Goal: Obtain resource: Download file/media

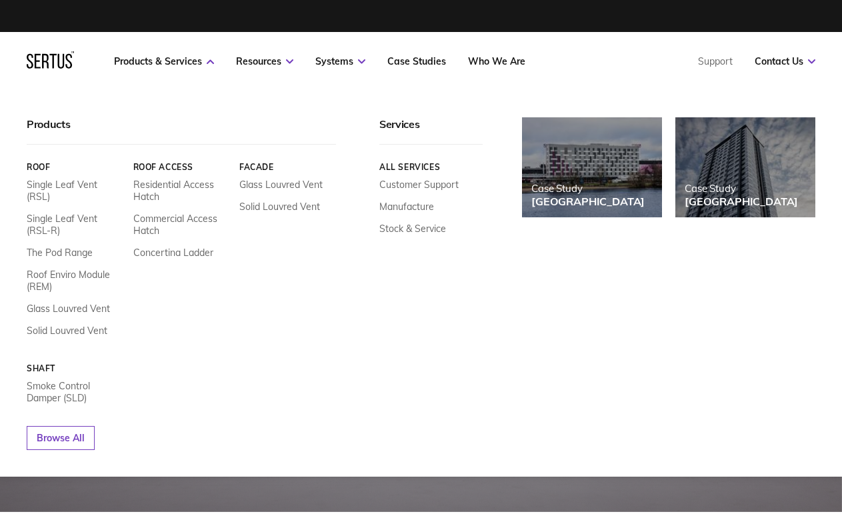
click at [75, 248] on div "Single Leaf Vent (RSL) Single Leaf Vent (RSL-R) The Pod Range Roof Enviro Modul…" at bounding box center [75, 258] width 97 height 158
click at [75, 247] on link "The Pod Range" at bounding box center [60, 253] width 66 height 12
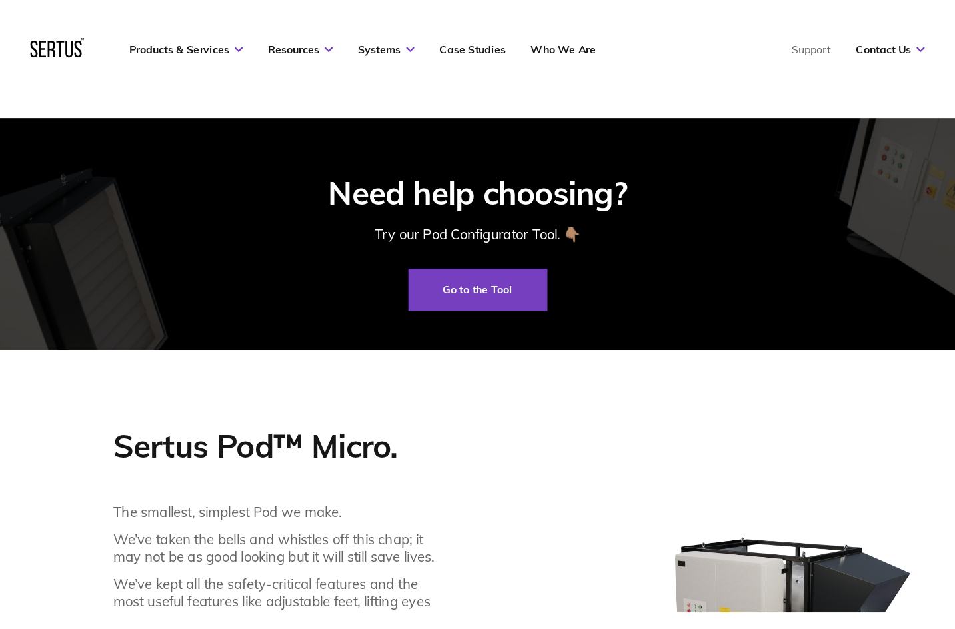
scroll to position [466, 0]
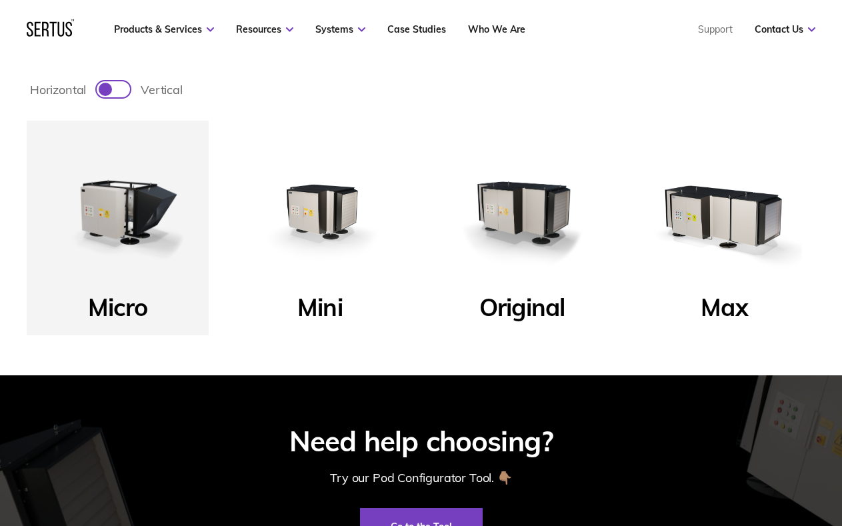
click at [315, 204] on img at bounding box center [319, 211] width 155 height 155
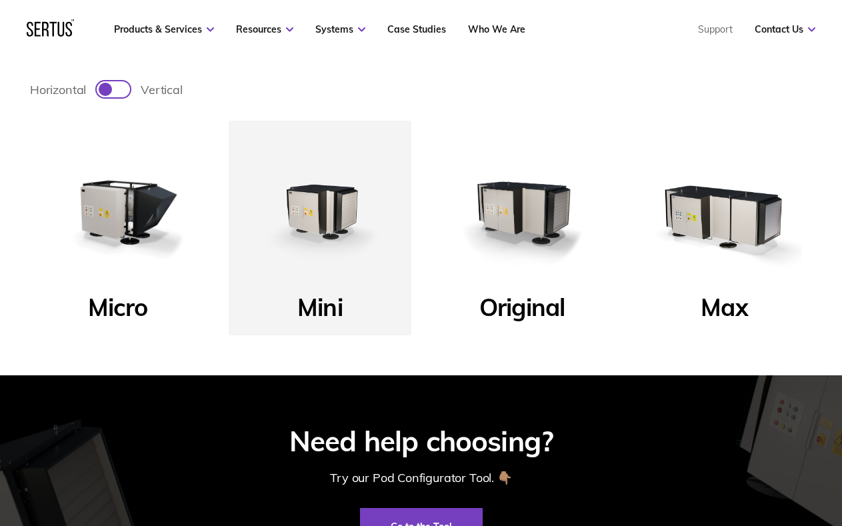
click at [322, 204] on img at bounding box center [319, 211] width 155 height 155
click at [340, 296] on p "Mini" at bounding box center [319, 310] width 45 height 37
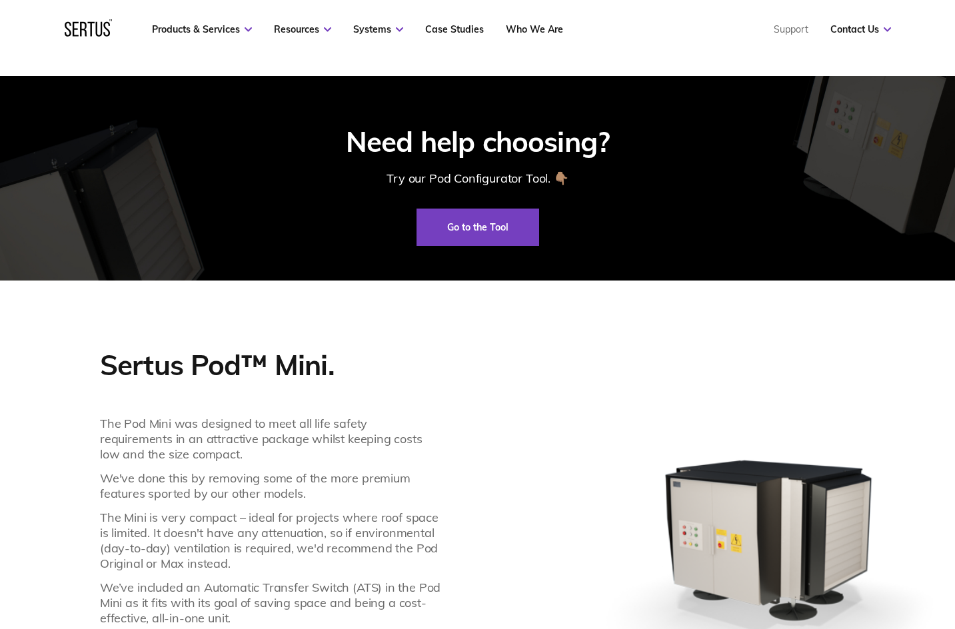
scroll to position [866, 0]
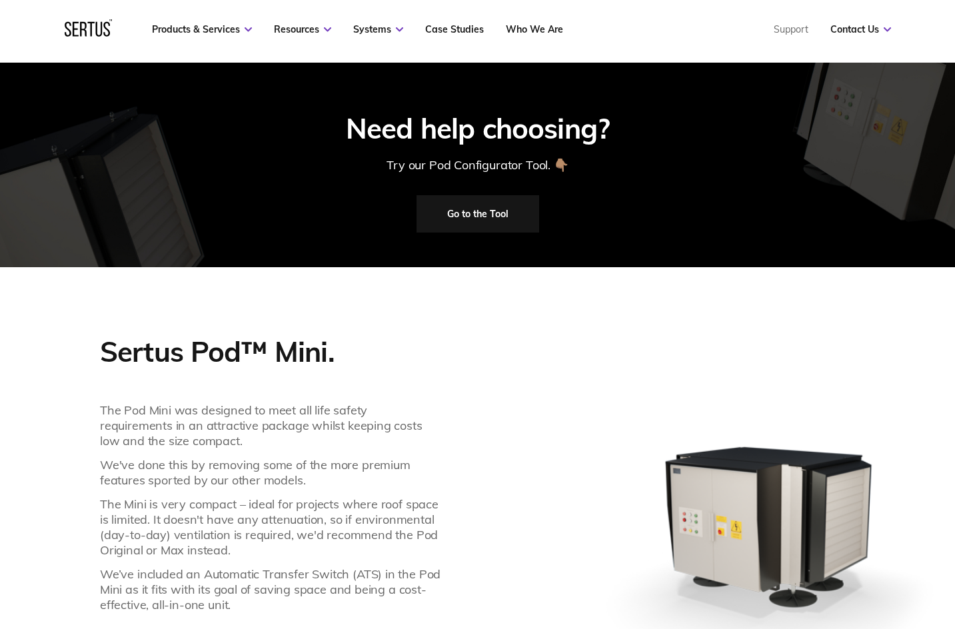
click at [468, 217] on link "Go to the Tool" at bounding box center [477, 213] width 123 height 37
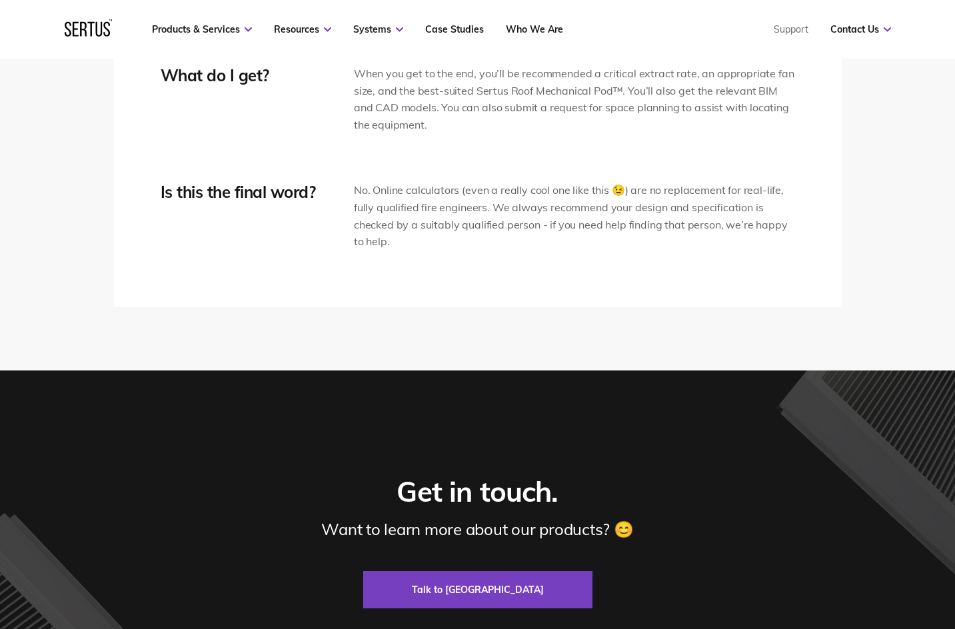
scroll to position [533, 0]
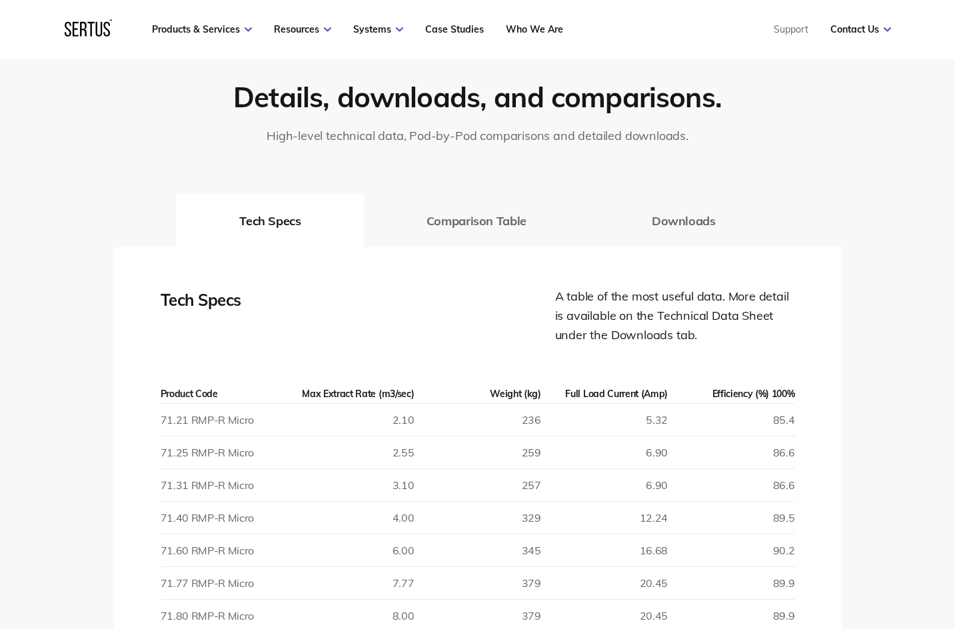
scroll to position [2094, 0]
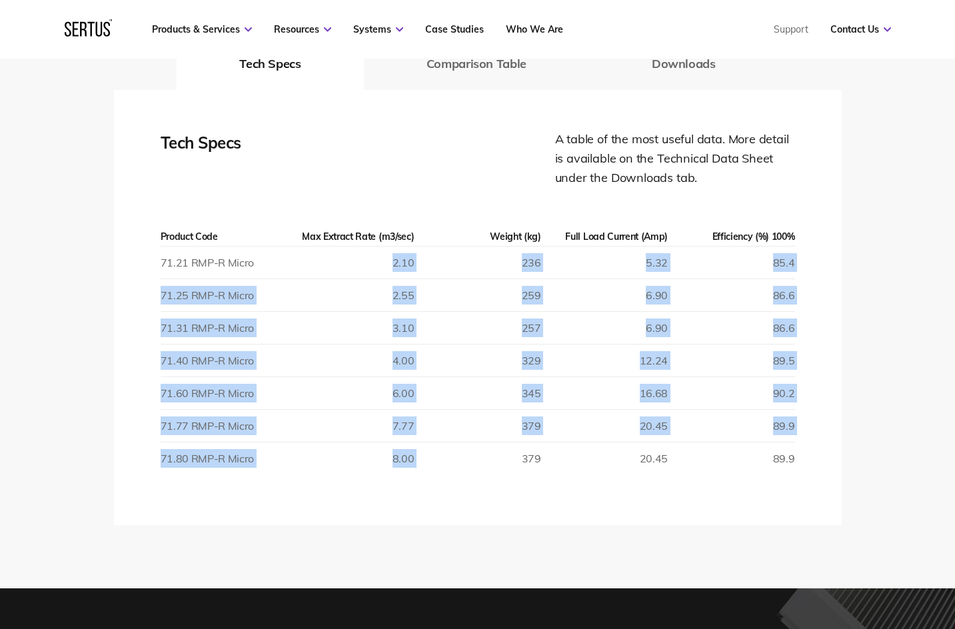
drag, startPoint x: 422, startPoint y: 458, endPoint x: 384, endPoint y: 271, distance: 191.0
click at [384, 271] on table "Product Code Max Extract Rate (m3/sec) Weight (kg) Full Load Current (Amp) Effi…" at bounding box center [478, 350] width 634 height 247
click at [380, 306] on td "2.55" at bounding box center [350, 295] width 127 height 33
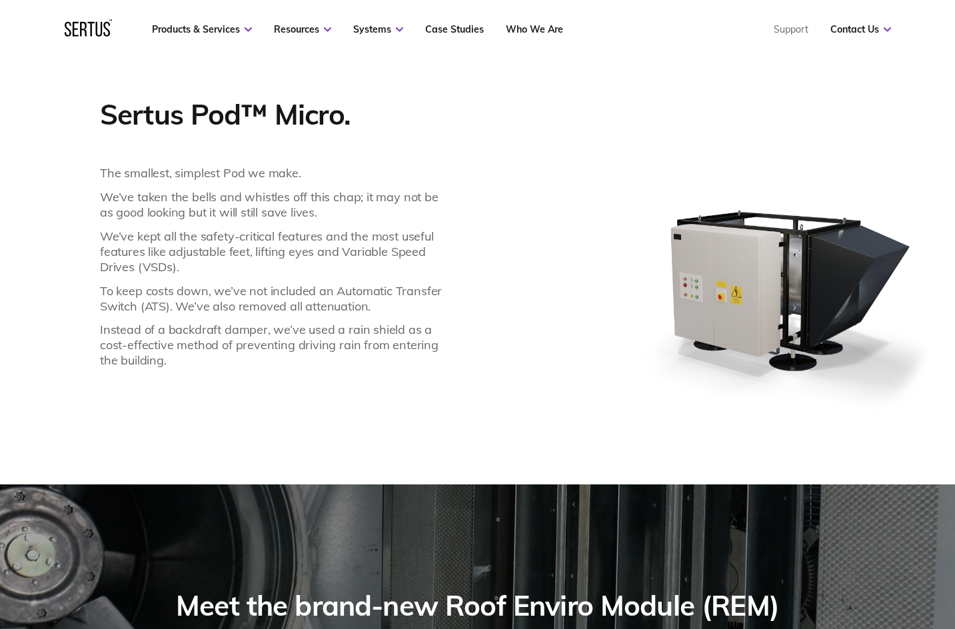
scroll to position [961, 0]
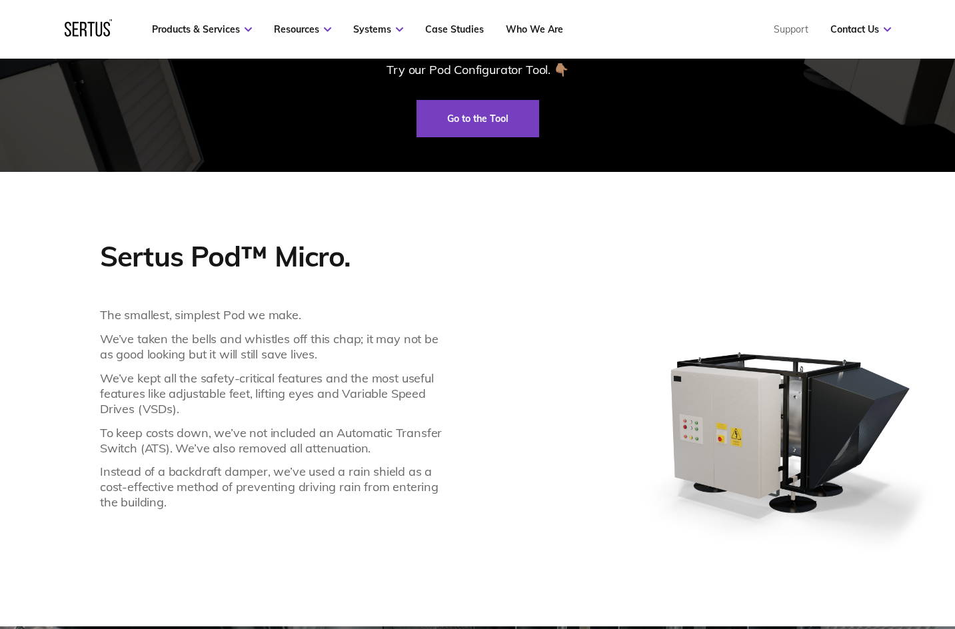
click at [257, 241] on p "Sertus Pod™ Micro." at bounding box center [271, 256] width 342 height 35
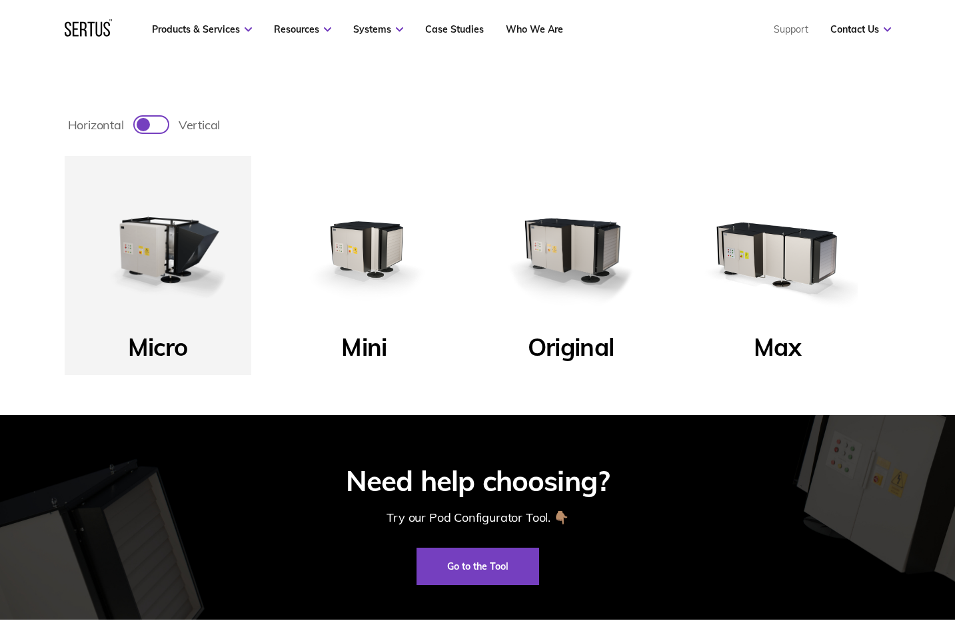
scroll to position [495, 0]
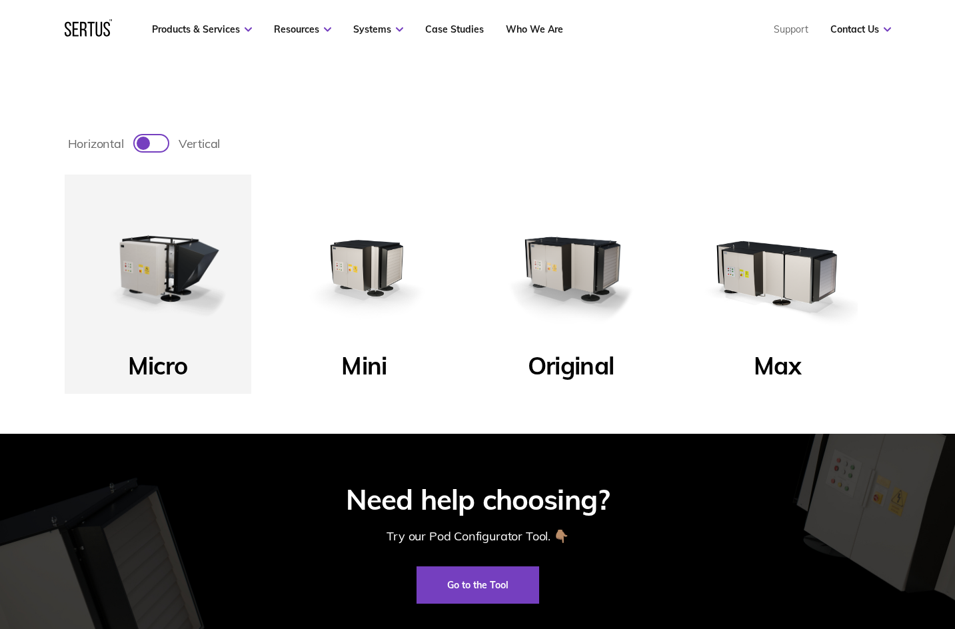
click at [148, 141] on div at bounding box center [143, 143] width 13 height 13
checkbox input "true"
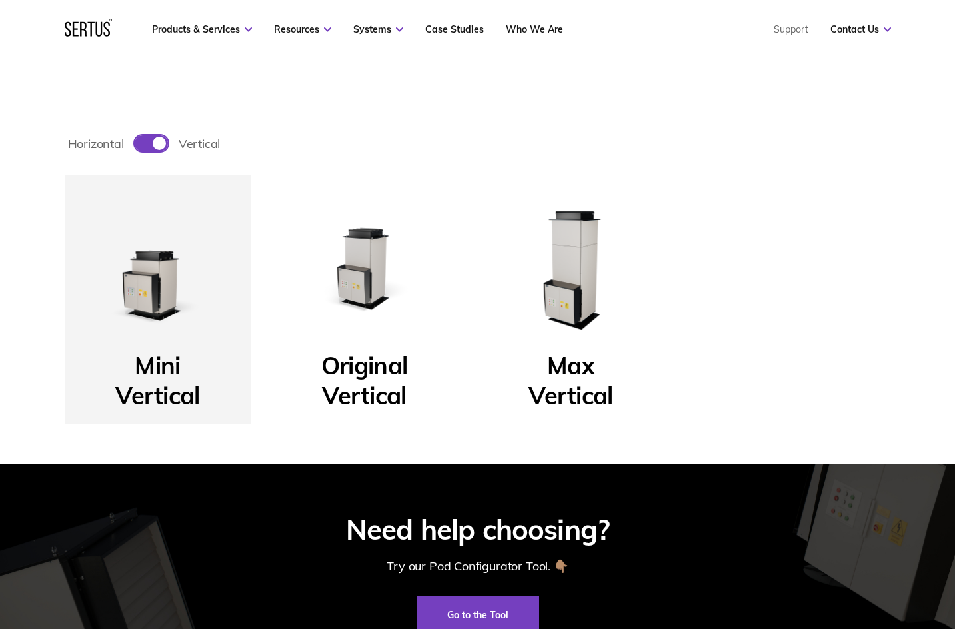
click at [374, 316] on img at bounding box center [365, 268] width 160 height 160
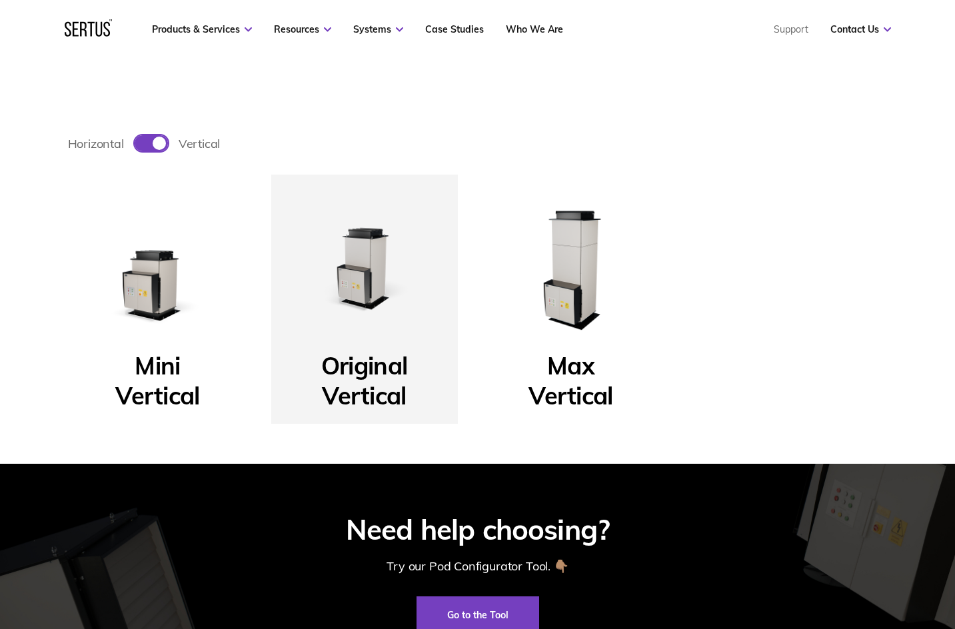
click at [362, 371] on p "Original Vertical" at bounding box center [364, 372] width 86 height 45
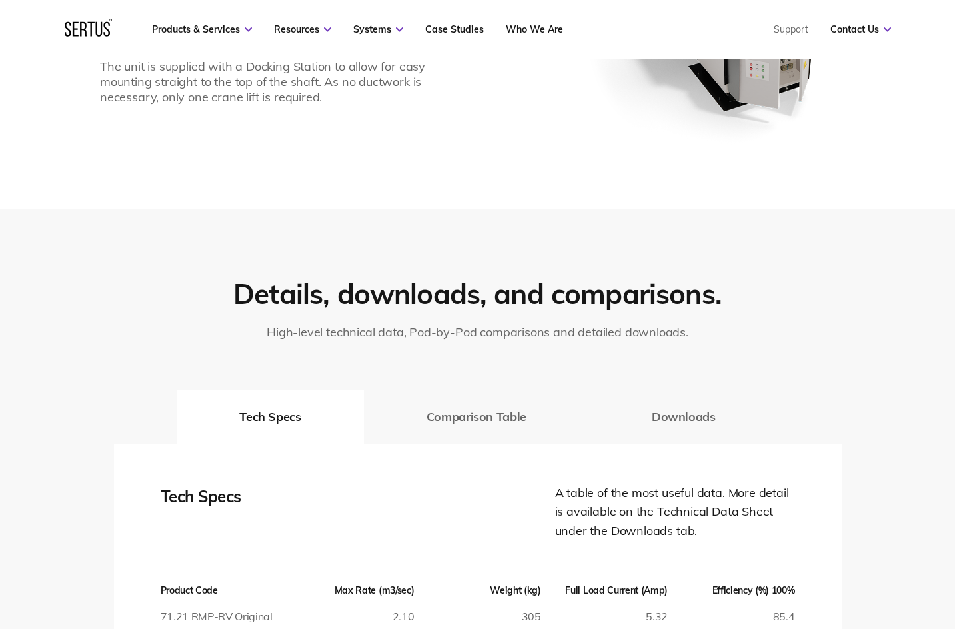
scroll to position [1494, 0]
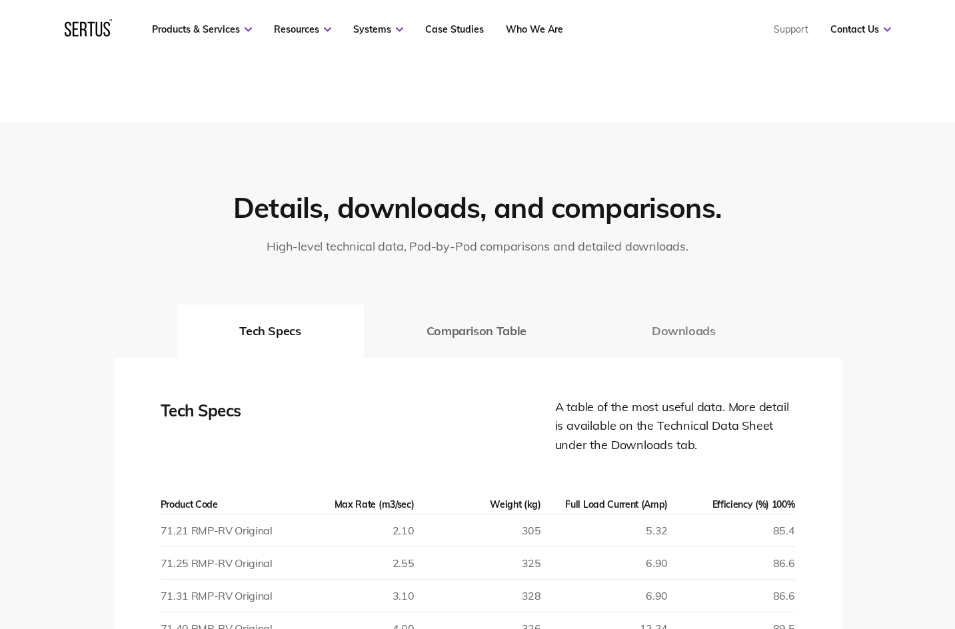
click at [671, 331] on button "Downloads" at bounding box center [683, 330] width 189 height 53
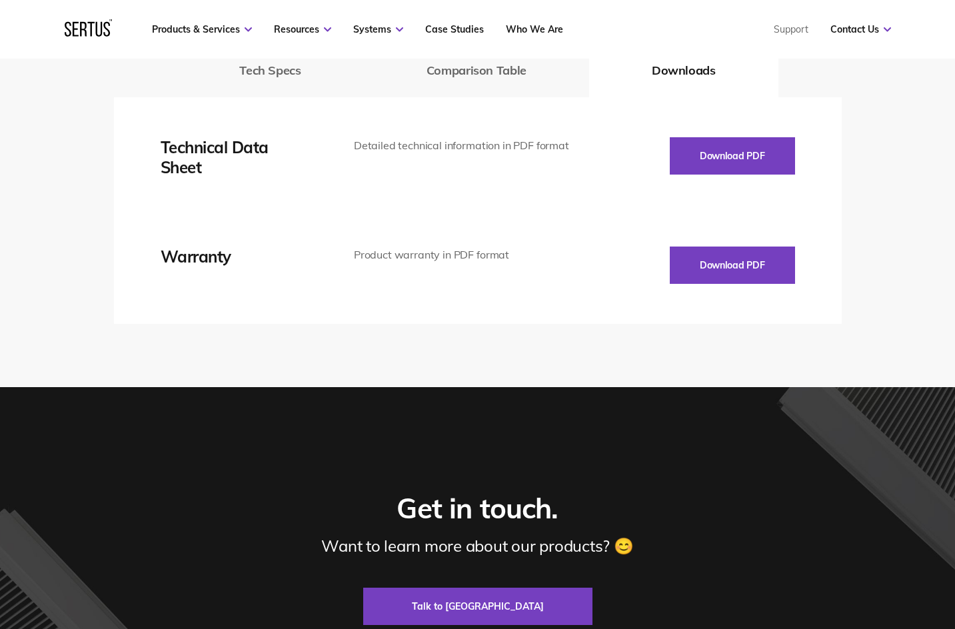
scroll to position [1761, 0]
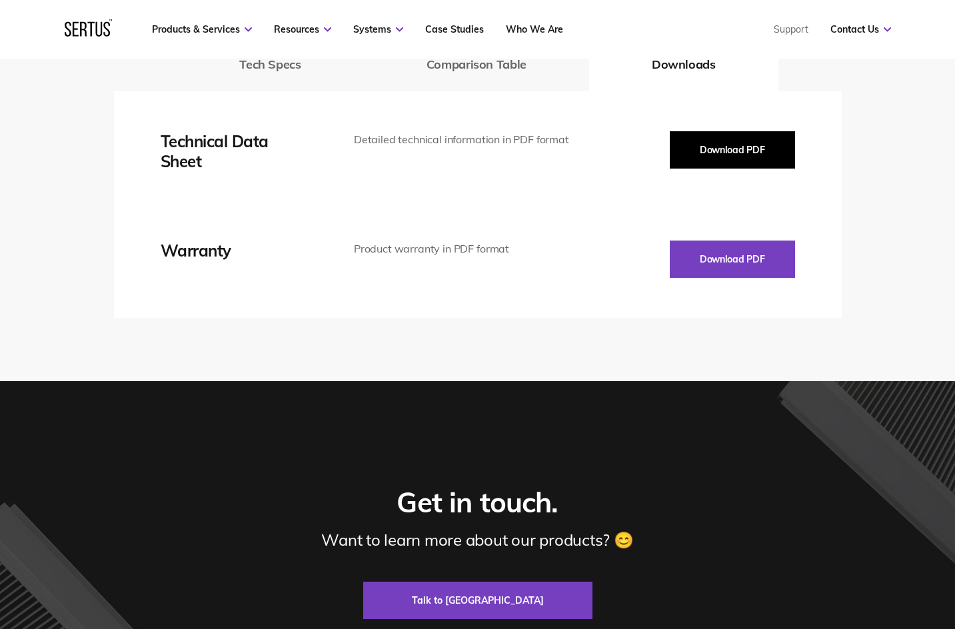
click at [707, 157] on button "Download PDF" at bounding box center [732, 149] width 125 height 37
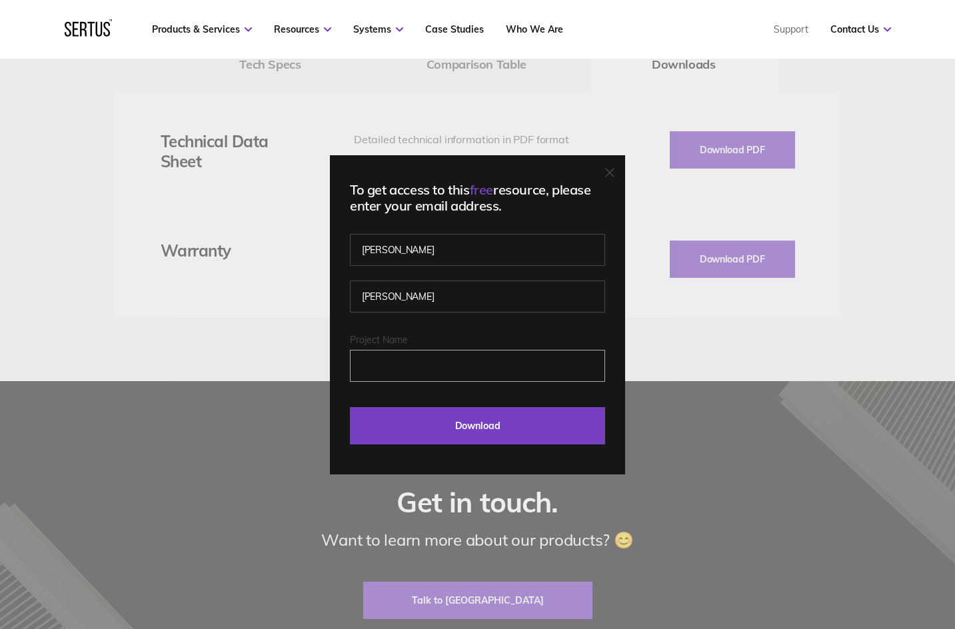
click at [426, 351] on input "Project Name" at bounding box center [477, 366] width 255 height 32
type input "[GEOGRAPHIC_DATA]"
click at [350, 407] on input "Download" at bounding box center [477, 425] width 255 height 37
